Goal: Information Seeking & Learning: Learn about a topic

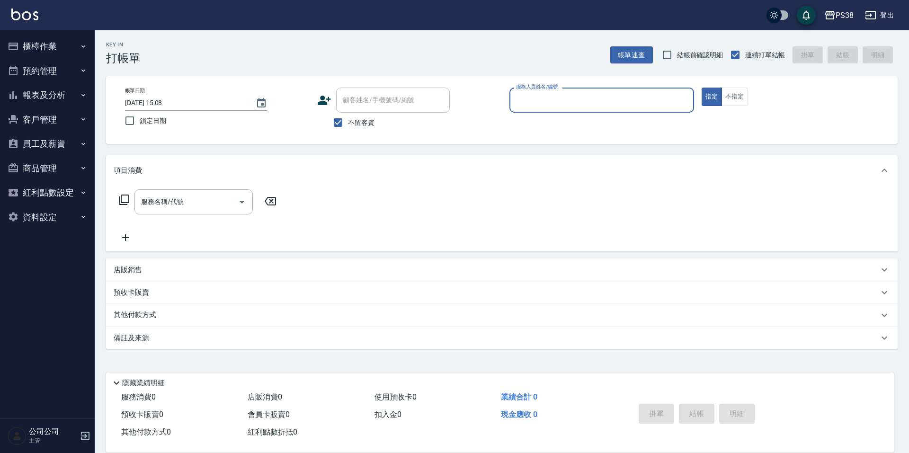
click at [48, 141] on button "員工及薪資" at bounding box center [47, 144] width 87 height 25
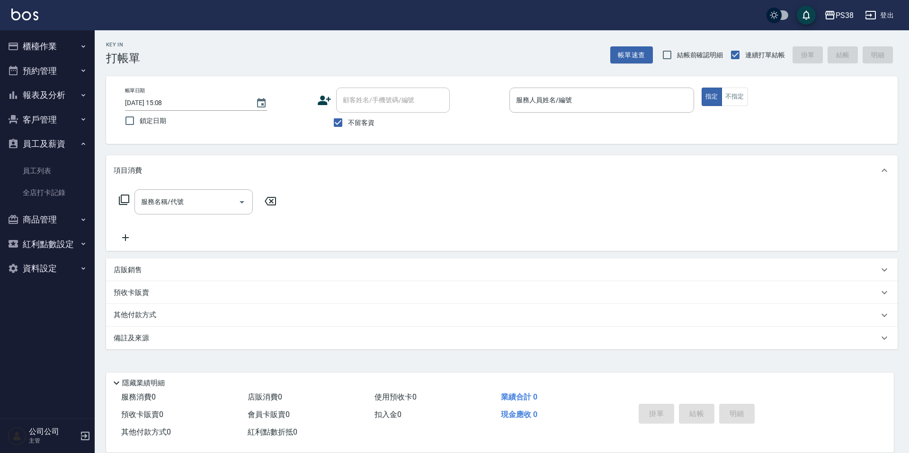
click at [54, 92] on button "報表及分析" at bounding box center [47, 95] width 87 height 25
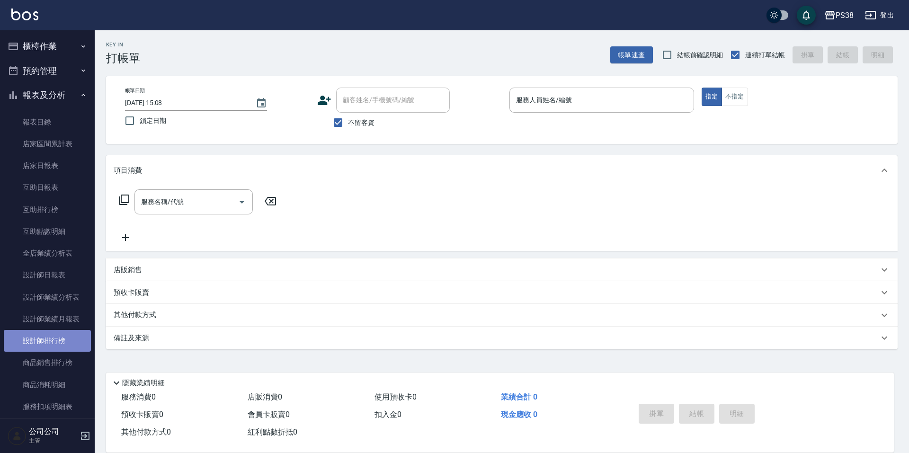
click at [78, 335] on link "設計師排行榜" at bounding box center [47, 341] width 87 height 22
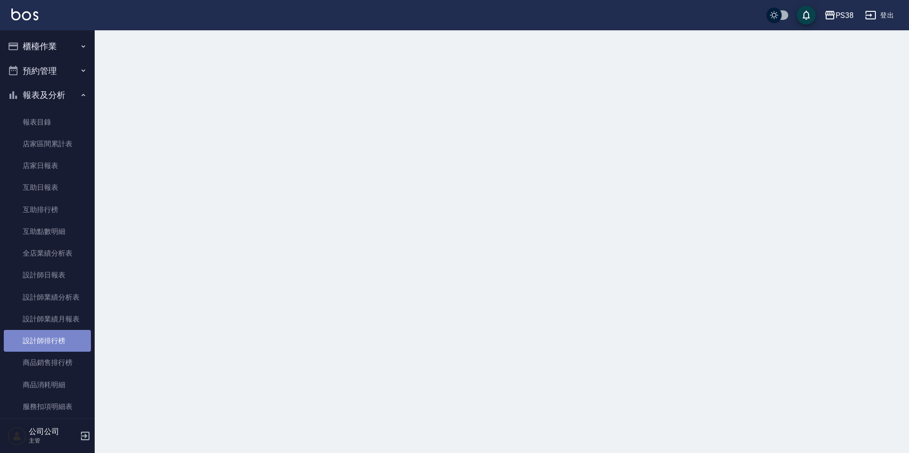
click at [78, 335] on link "設計師排行榜" at bounding box center [47, 341] width 87 height 22
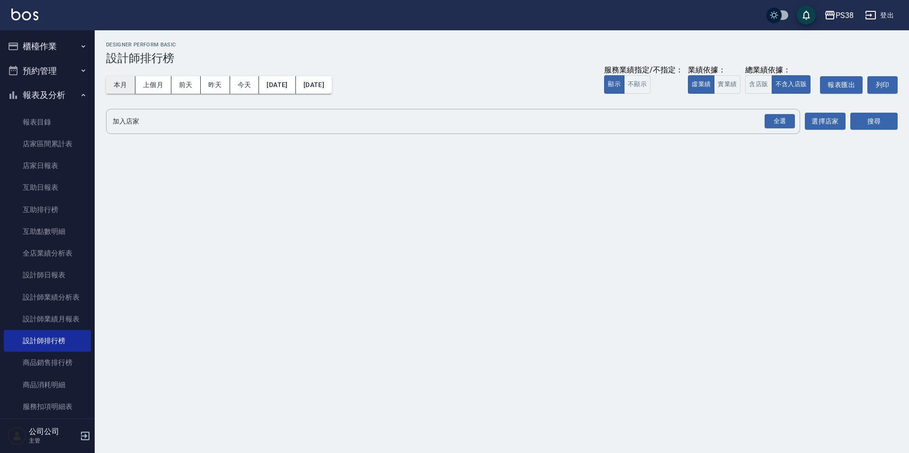
click at [121, 86] on button "本月" at bounding box center [120, 85] width 29 height 18
click at [728, 88] on button "實業績" at bounding box center [727, 84] width 27 height 18
click at [779, 122] on div "全選" at bounding box center [780, 121] width 30 height 15
click at [869, 124] on button "搜尋" at bounding box center [874, 122] width 47 height 18
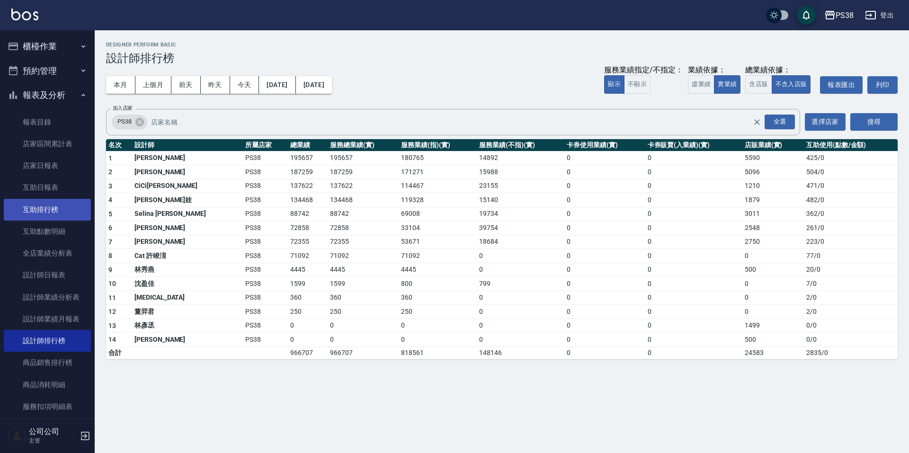
click at [57, 207] on link "互助排行榜" at bounding box center [47, 210] width 87 height 22
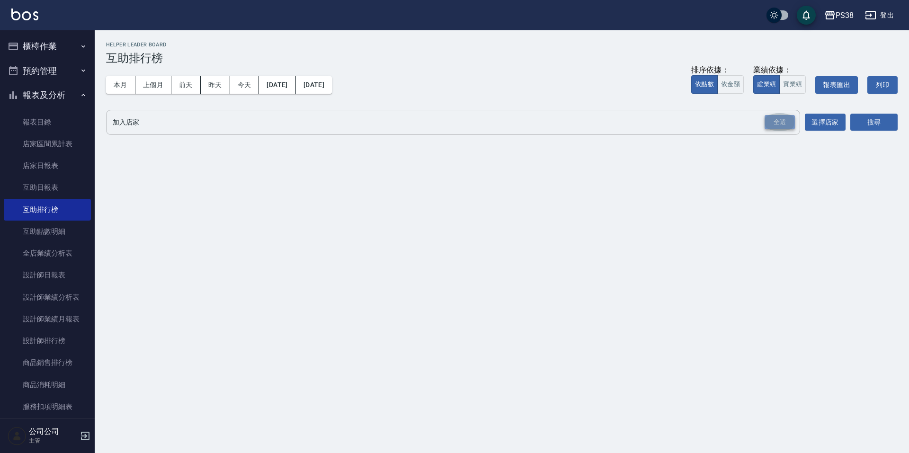
click at [780, 117] on div "全選" at bounding box center [780, 122] width 30 height 15
drag, startPoint x: 790, startPoint y: 85, endPoint x: 795, endPoint y: 85, distance: 5.2
click at [790, 85] on button "實業績" at bounding box center [793, 84] width 27 height 18
click at [790, 119] on div "全選" at bounding box center [780, 123] width 30 height 15
click at [885, 124] on button "搜尋" at bounding box center [874, 123] width 47 height 18
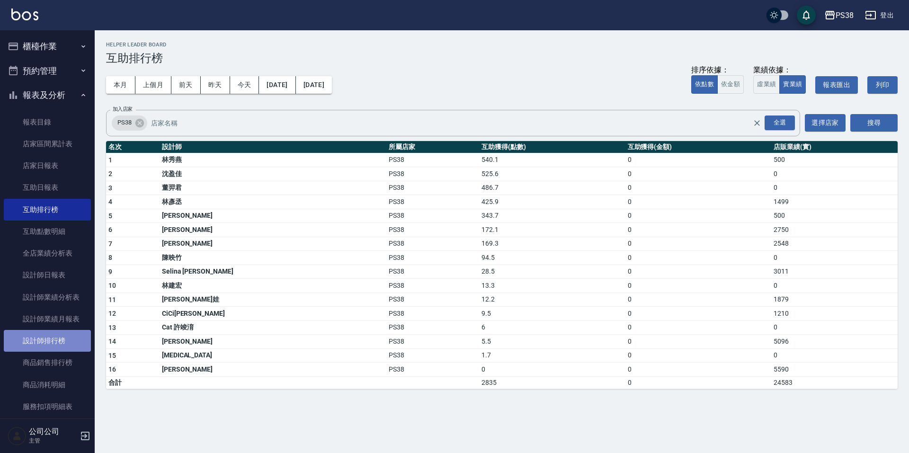
click at [68, 342] on link "設計師排行榜" at bounding box center [47, 341] width 87 height 22
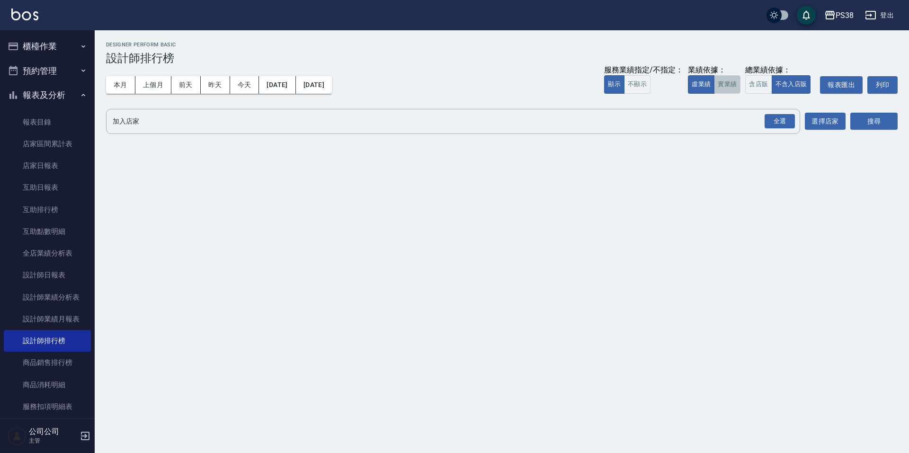
click at [728, 87] on button "實業績" at bounding box center [727, 84] width 27 height 18
click at [784, 122] on div "全選" at bounding box center [780, 121] width 30 height 15
drag, startPoint x: 852, startPoint y: 109, endPoint x: 859, endPoint y: 115, distance: 8.8
click at [853, 110] on div "搜尋" at bounding box center [874, 122] width 47 height 27
click at [119, 87] on button "本月" at bounding box center [120, 85] width 29 height 18
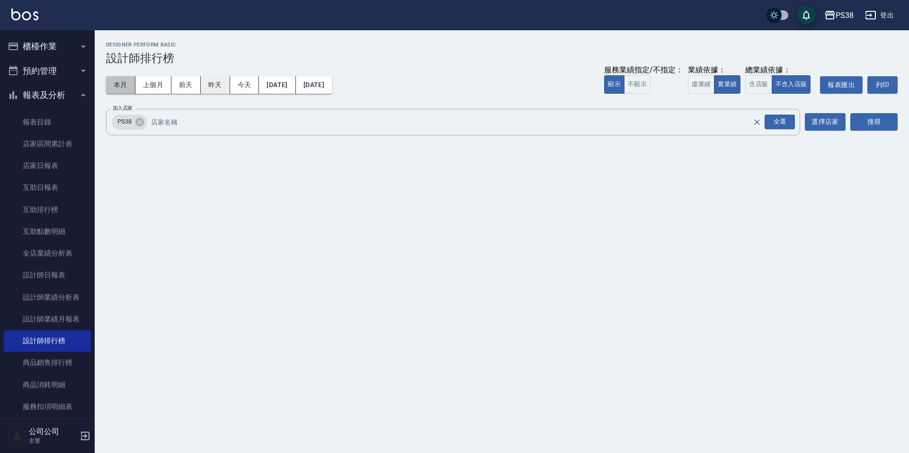
click at [120, 87] on button "本月" at bounding box center [120, 85] width 29 height 18
